Goal: Check status: Check status

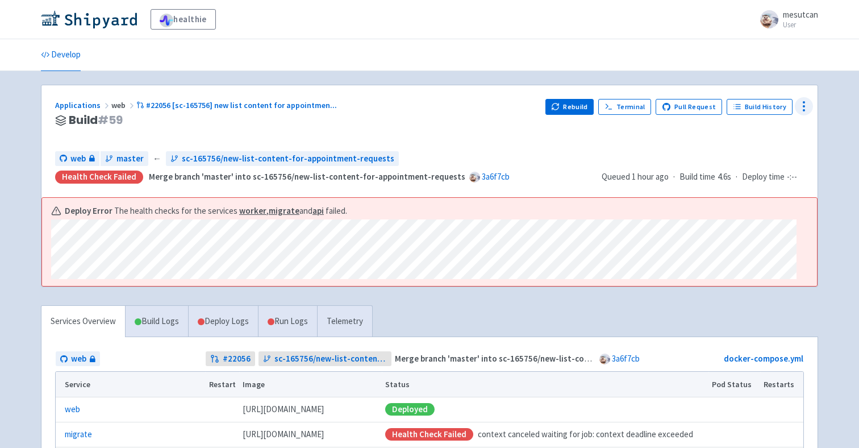
click at [799, 109] on icon at bounding box center [804, 106] width 14 height 14
click at [777, 152] on span "Data Dashboard" at bounding box center [751, 152] width 57 height 16
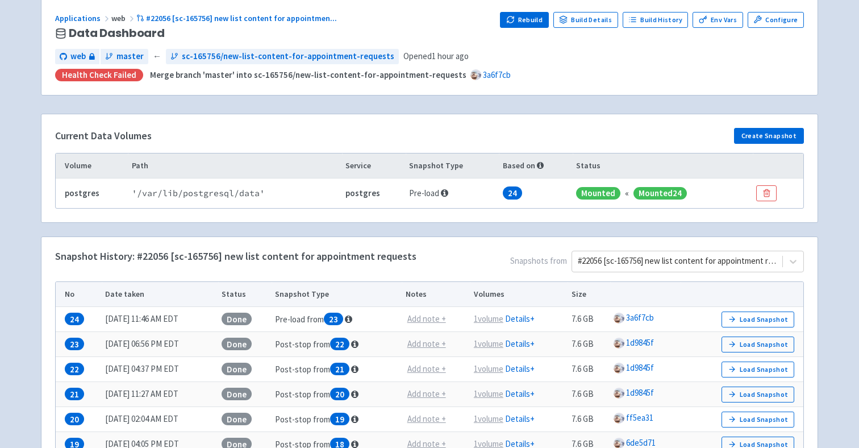
scroll to position [94, 0]
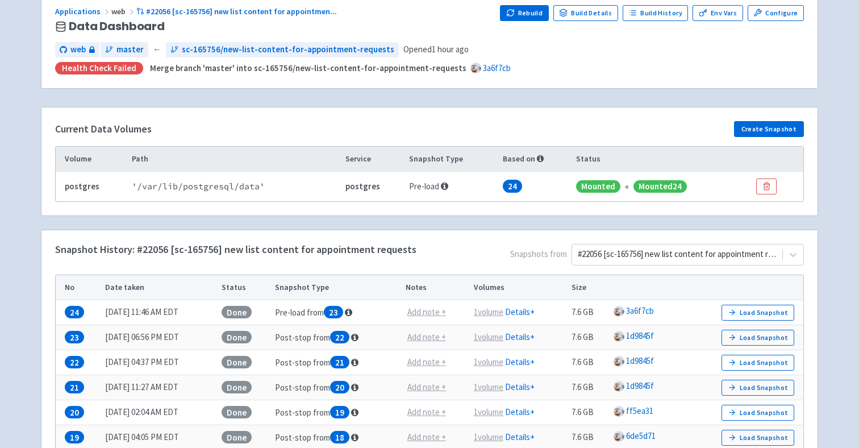
click at [673, 243] on div "Snapshot History: #22056 [sc-165756] new list content for appointment requests …" at bounding box center [429, 414] width 776 height 368
click at [670, 249] on div at bounding box center [677, 254] width 199 height 15
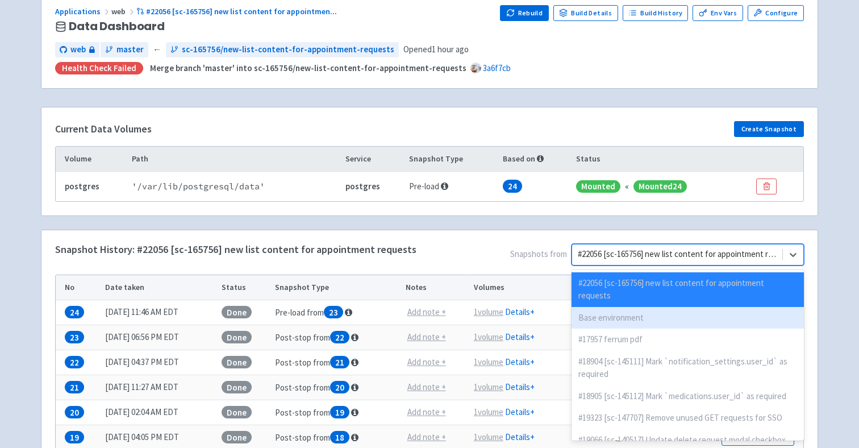
click at [661, 307] on div "Base environment" at bounding box center [688, 318] width 232 height 22
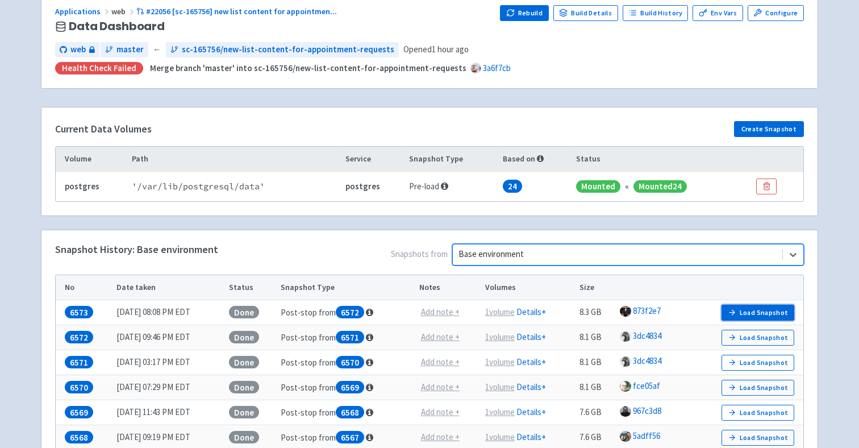
click at [770, 312] on button "Load Snapshot" at bounding box center [758, 313] width 73 height 16
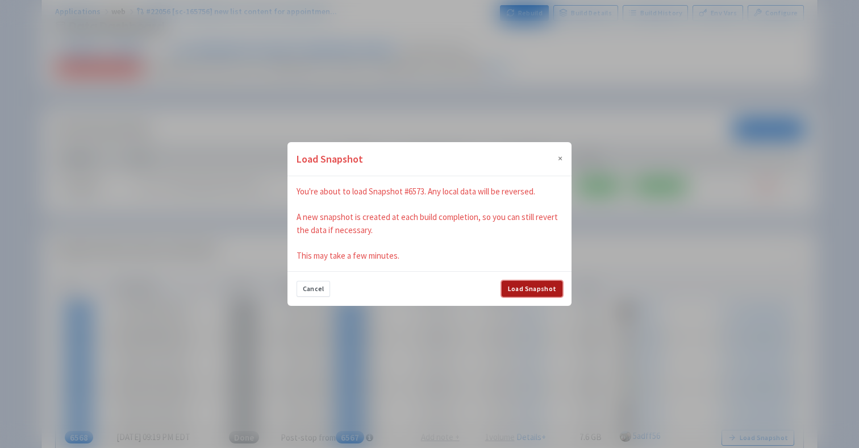
click at [547, 289] on button "Load Snapshot" at bounding box center [532, 289] width 61 height 16
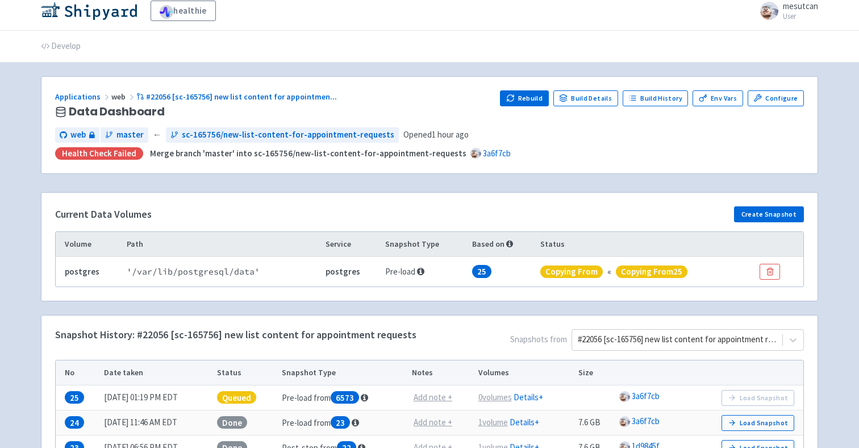
scroll to position [0, 0]
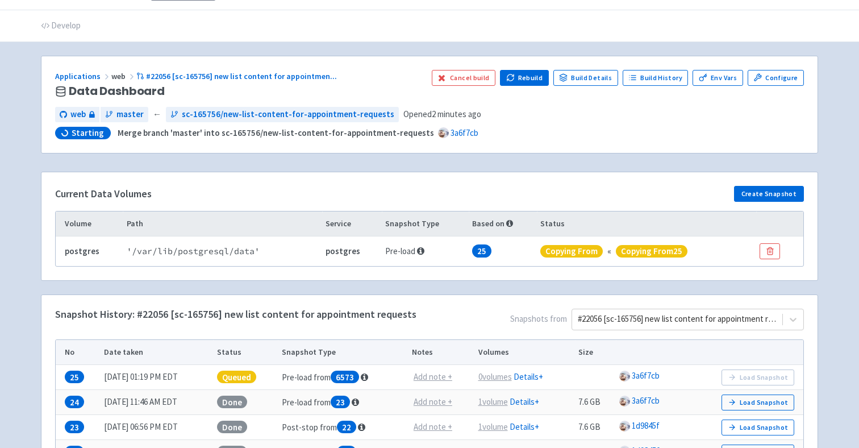
scroll to position [31, 0]
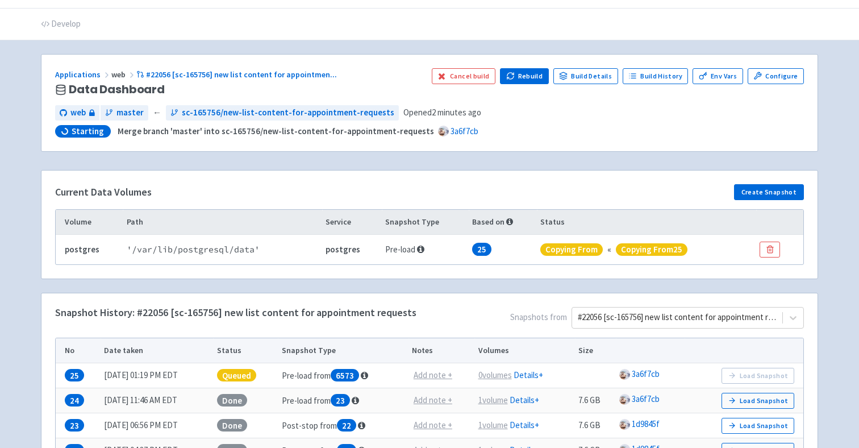
click at [251, 369] on span "Queued" at bounding box center [236, 375] width 39 height 13
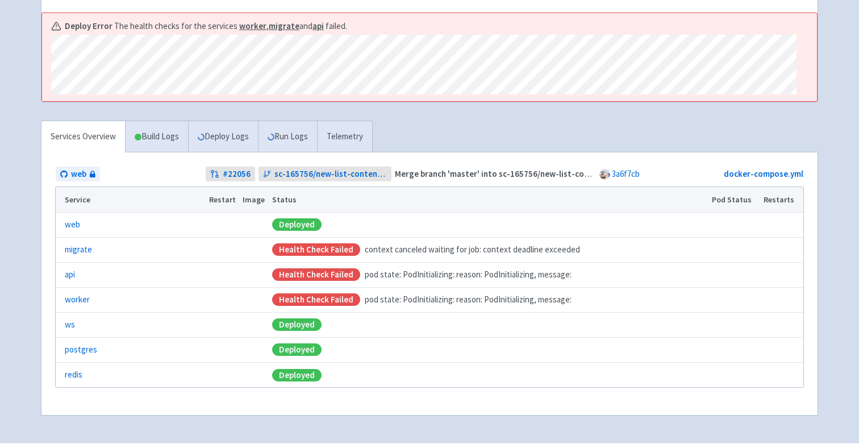
scroll to position [215, 0]
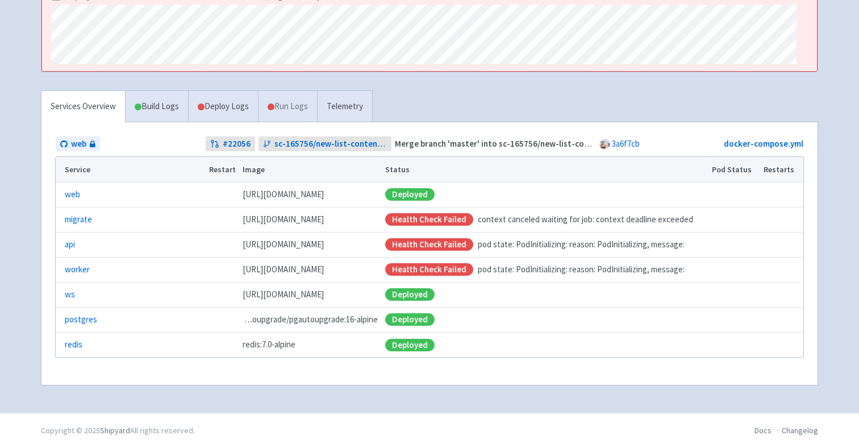
click at [292, 110] on link "Run Logs" at bounding box center [287, 106] width 59 height 31
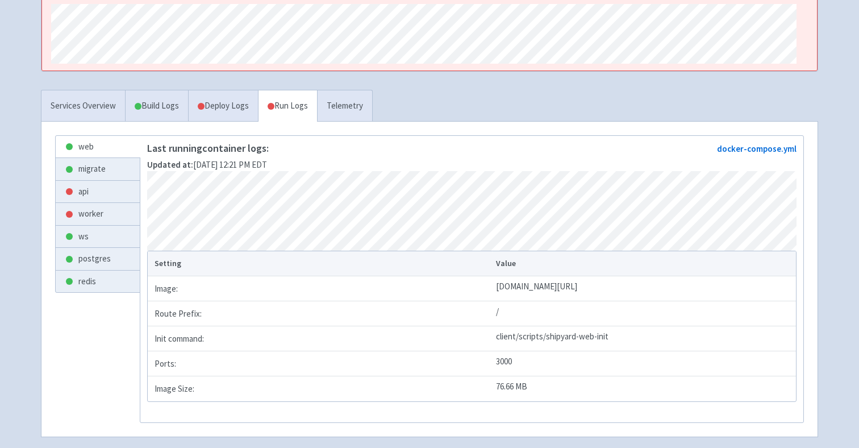
click at [292, 110] on link "Run Logs" at bounding box center [287, 105] width 59 height 31
click at [245, 110] on link "Deploy Logs" at bounding box center [223, 105] width 70 height 31
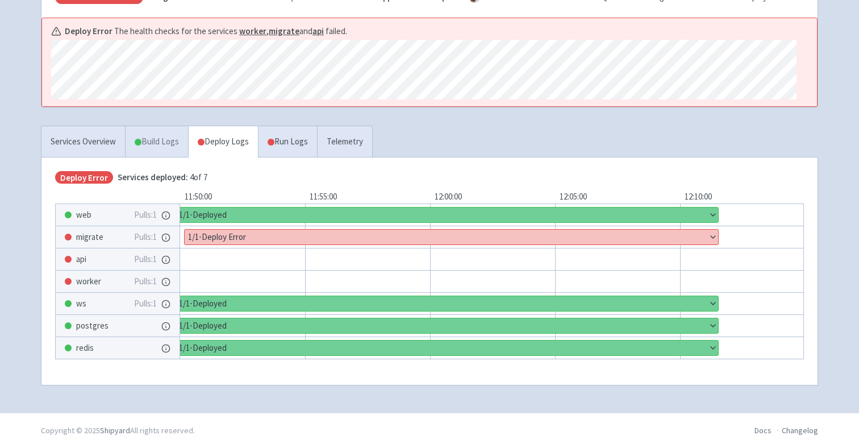
click at [162, 153] on link "Build Logs" at bounding box center [157, 141] width 62 height 31
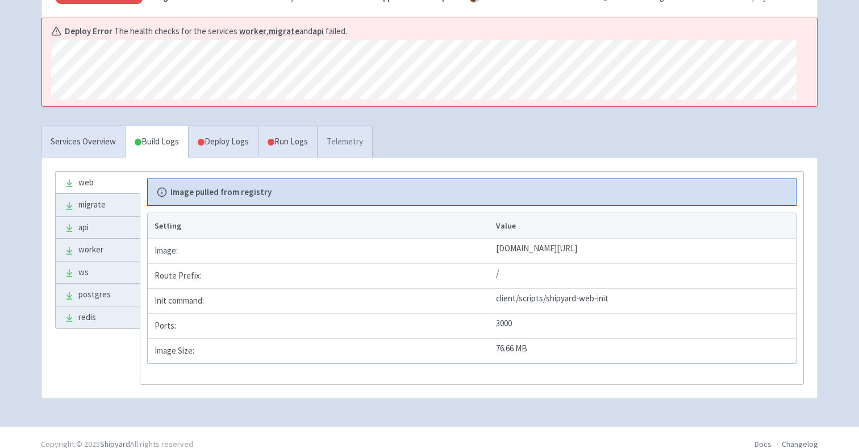
click at [347, 139] on link "Telemetry" at bounding box center [344, 141] width 55 height 31
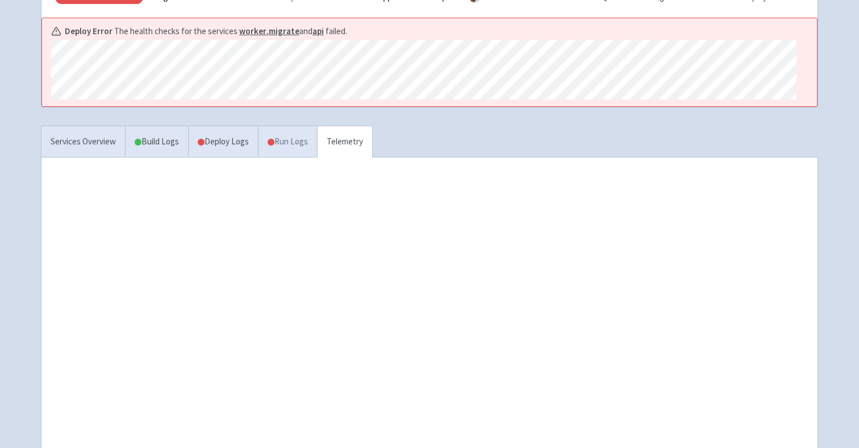
click at [295, 147] on link "Run Logs" at bounding box center [287, 141] width 59 height 31
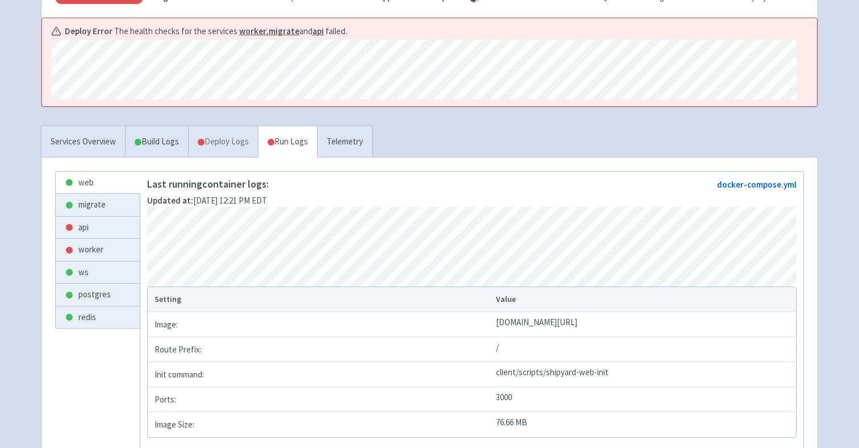
click at [234, 148] on link "Deploy Logs" at bounding box center [223, 141] width 70 height 31
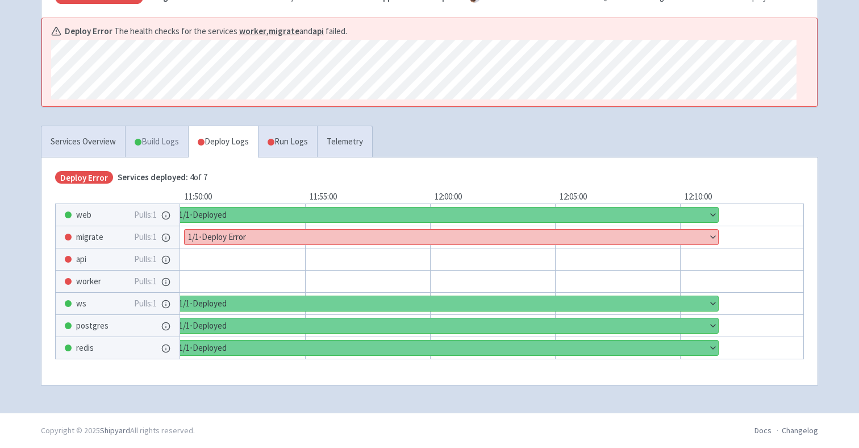
click at [141, 142] on link "Build Logs" at bounding box center [157, 141] width 62 height 31
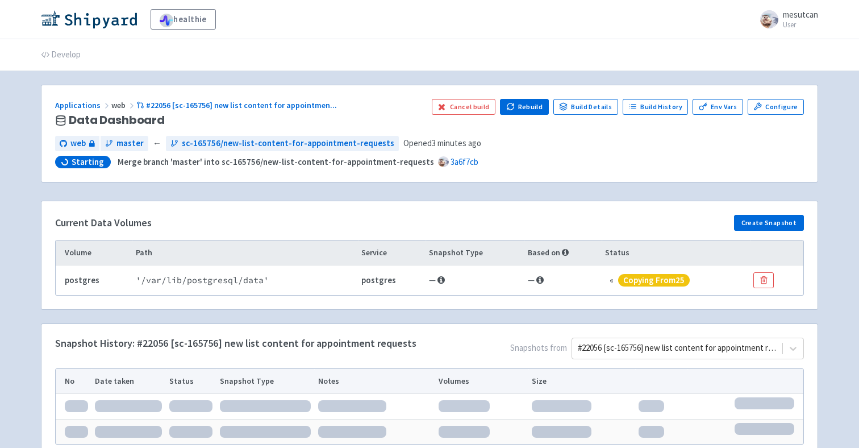
scroll to position [87, 0]
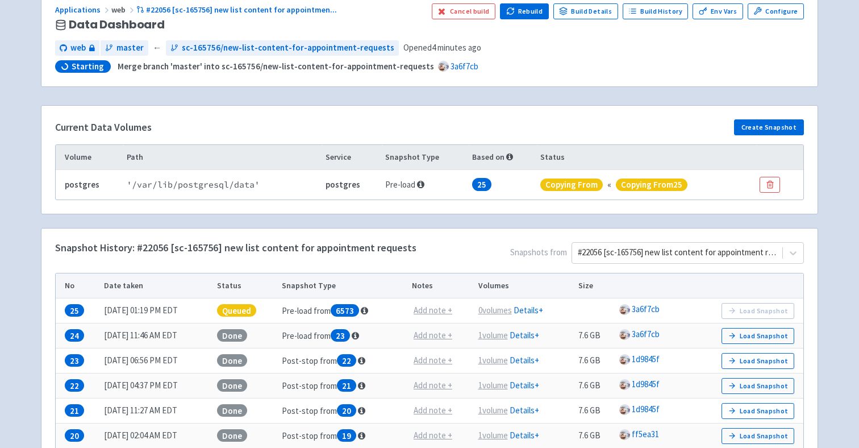
scroll to position [115, 0]
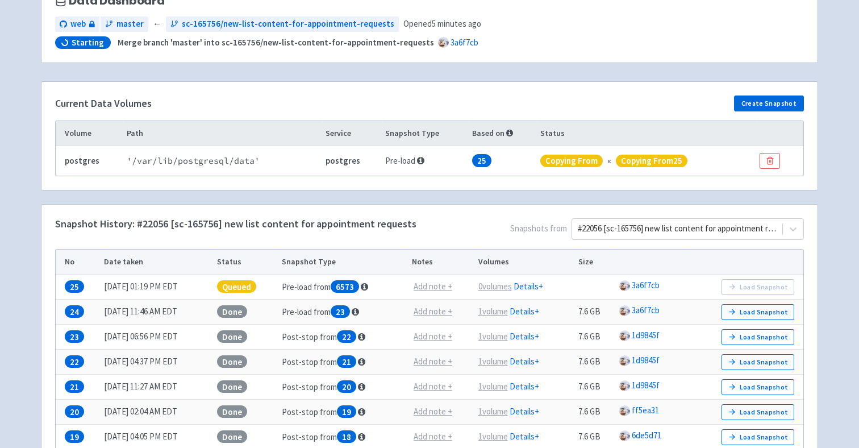
scroll to position [131, 0]
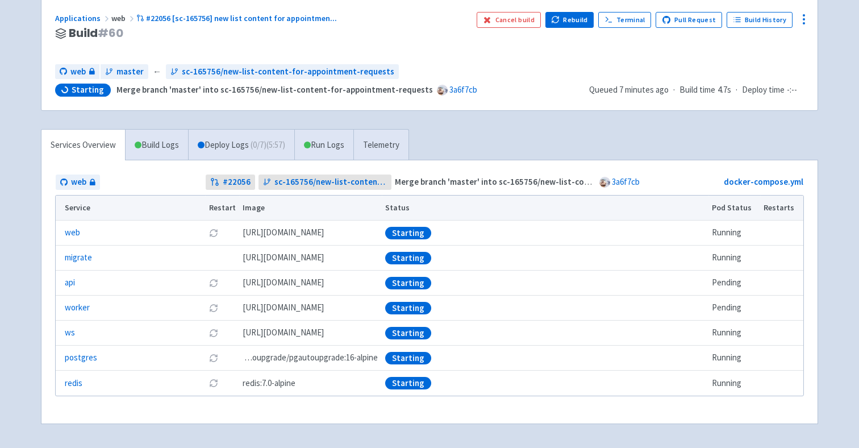
scroll to position [78, 0]
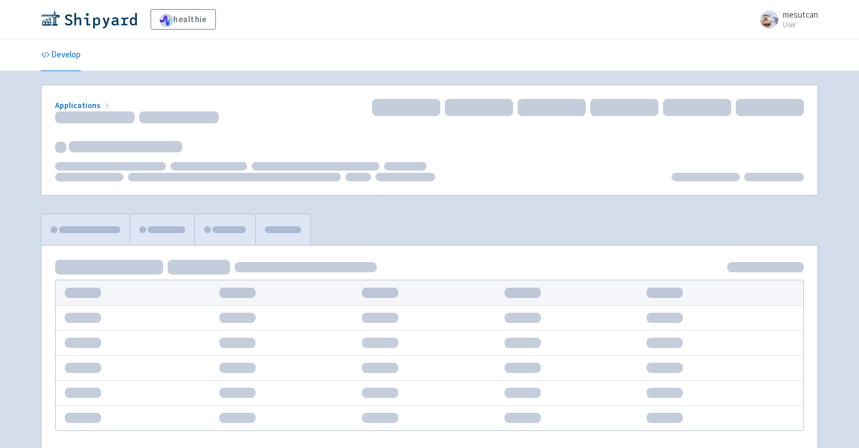
scroll to position [78, 0]
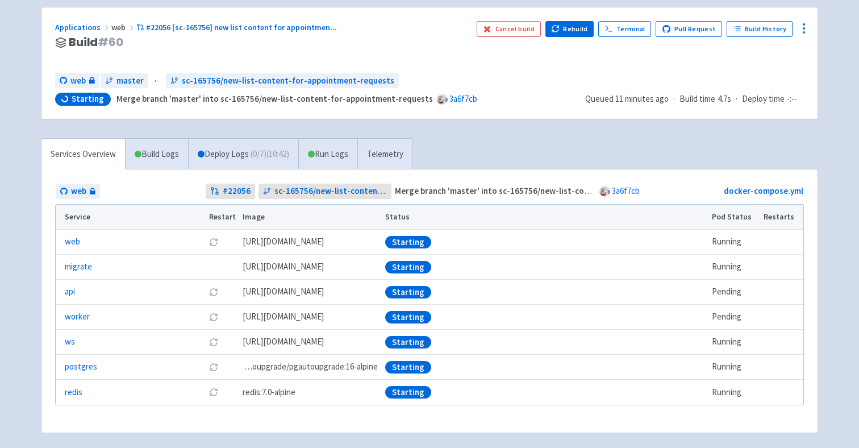
click at [570, 157] on div "Services Overview Build Logs Deploy Logs ( 0 / 7 ) (10:42) Run Logs Telemetry w…" at bounding box center [429, 292] width 791 height 308
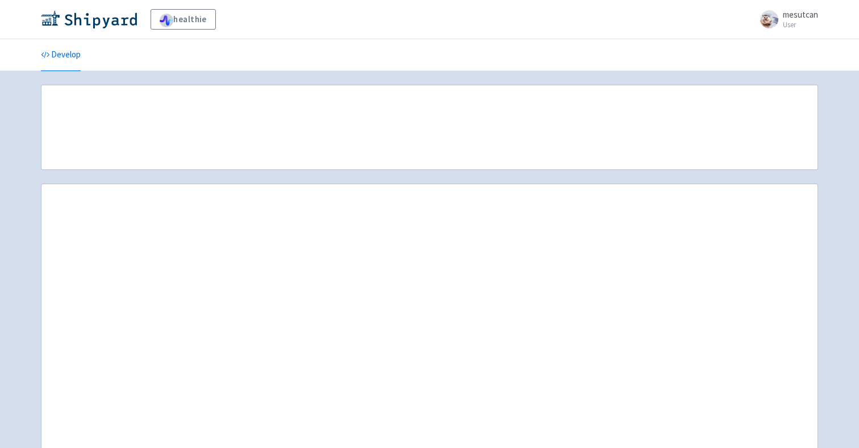
scroll to position [78, 0]
